Goal: Use online tool/utility: Use online tool/utility

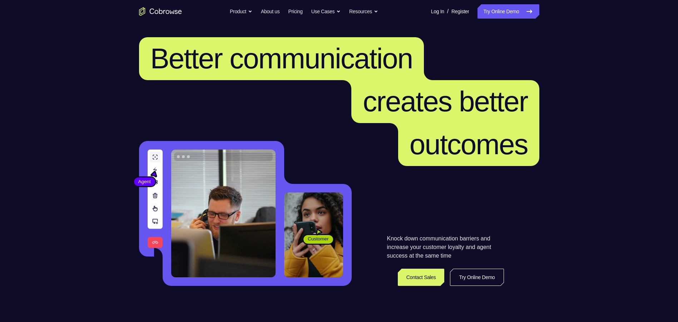
click at [484, 277] on link "Try Online Demo" at bounding box center [477, 277] width 54 height 17
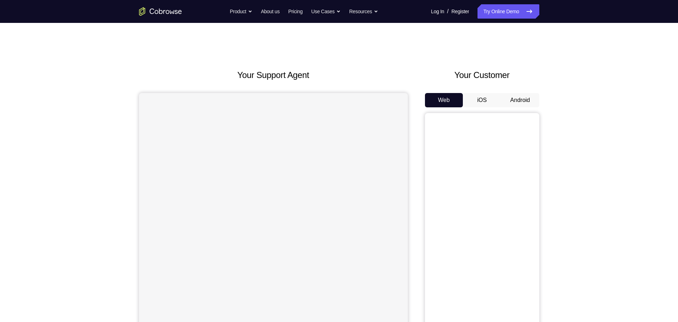
click at [520, 101] on button "Android" at bounding box center [520, 100] width 38 height 14
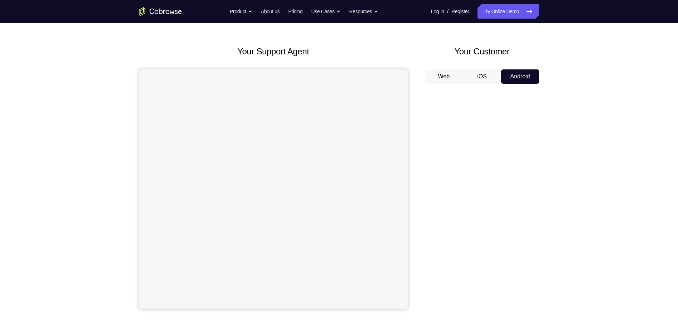
scroll to position [36, 0]
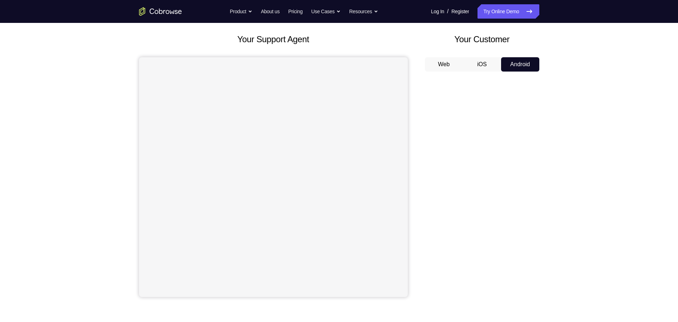
click at [487, 64] on button "iOS" at bounding box center [482, 64] width 38 height 14
click at [514, 64] on button "Android" at bounding box center [520, 64] width 38 height 14
